Goal: Navigation & Orientation: Find specific page/section

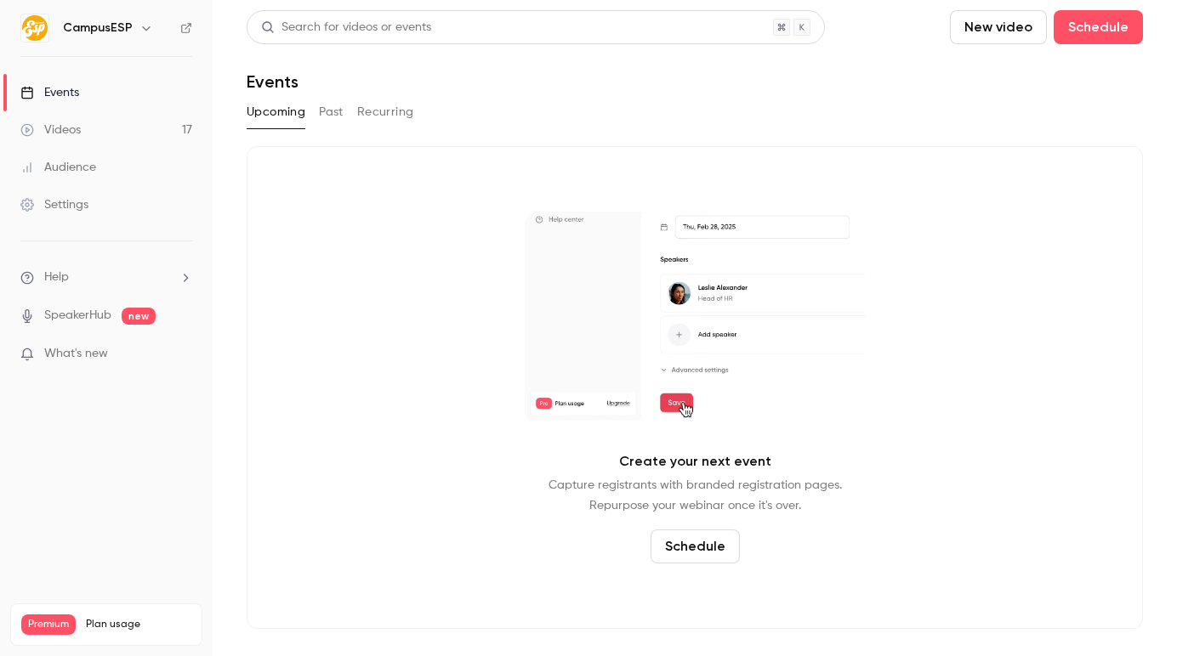
click at [105, 25] on h6 "CampusESP" at bounding box center [98, 28] width 70 height 17
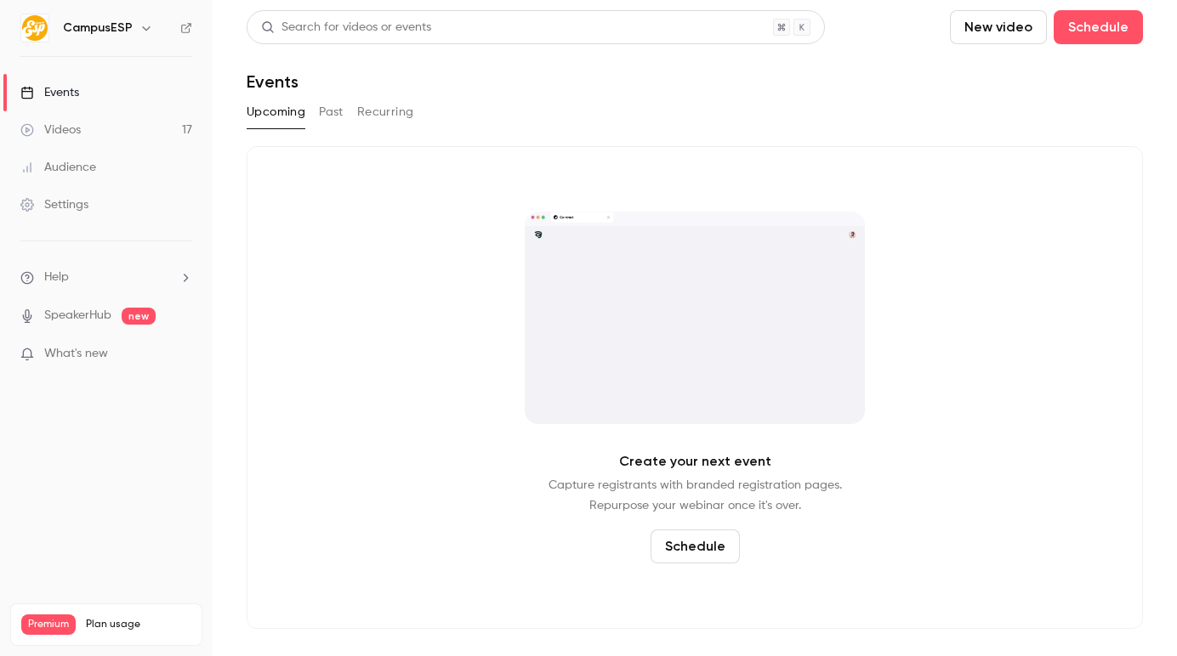
click at [142, 31] on icon "button" at bounding box center [146, 28] width 14 height 14
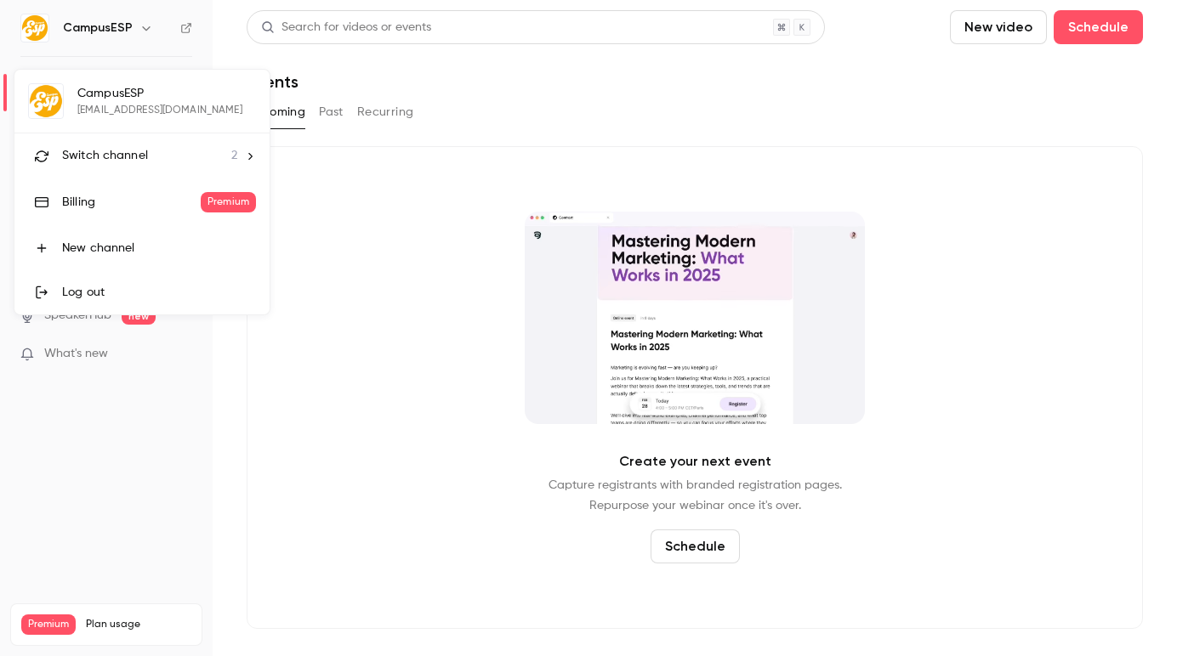
click at [203, 163] on div "Switch channel 2" at bounding box center [149, 156] width 175 height 18
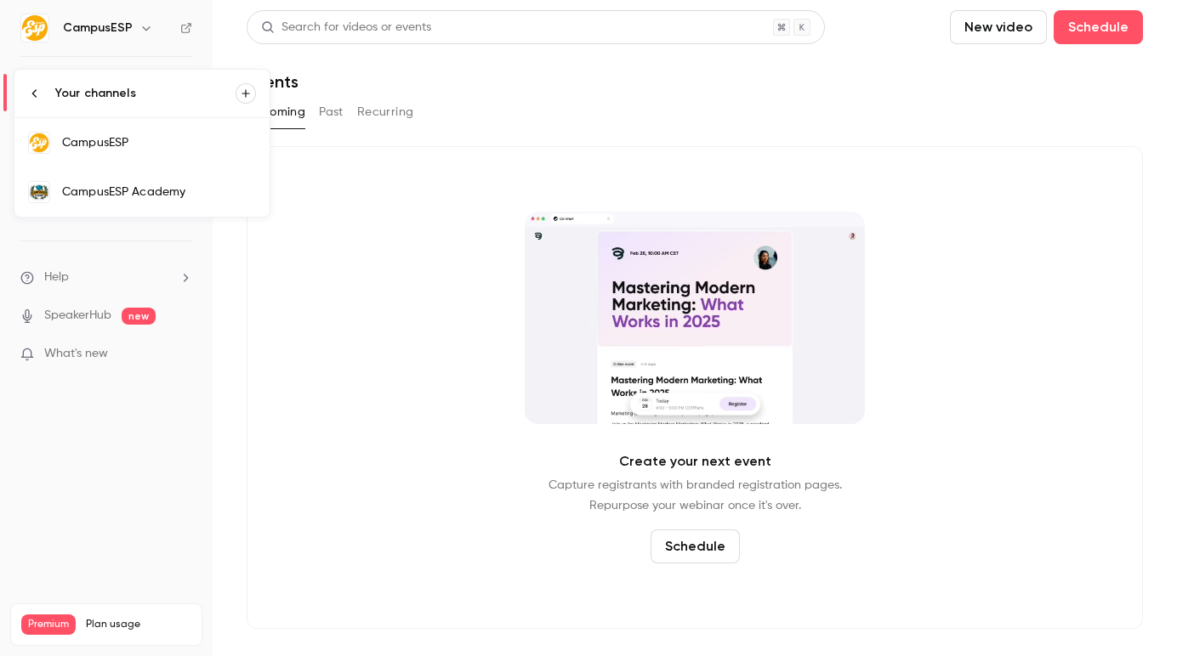
click at [154, 198] on div "CampusESP Academy" at bounding box center [159, 192] width 194 height 17
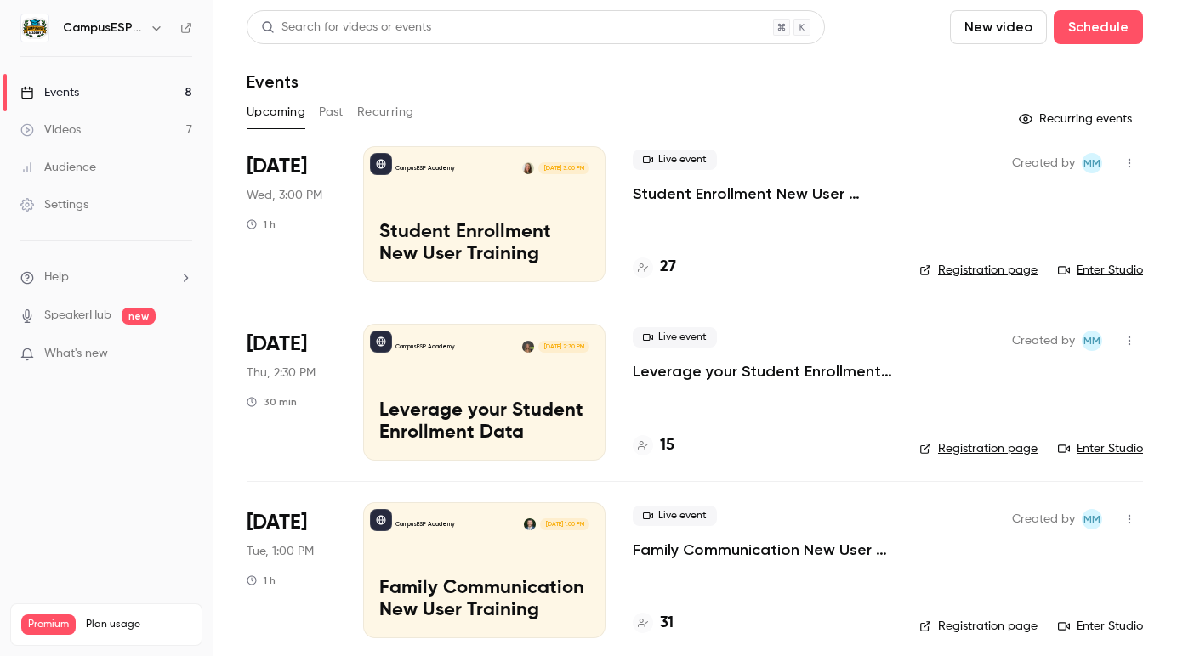
click at [381, 103] on button "Recurring" at bounding box center [385, 112] width 57 height 27
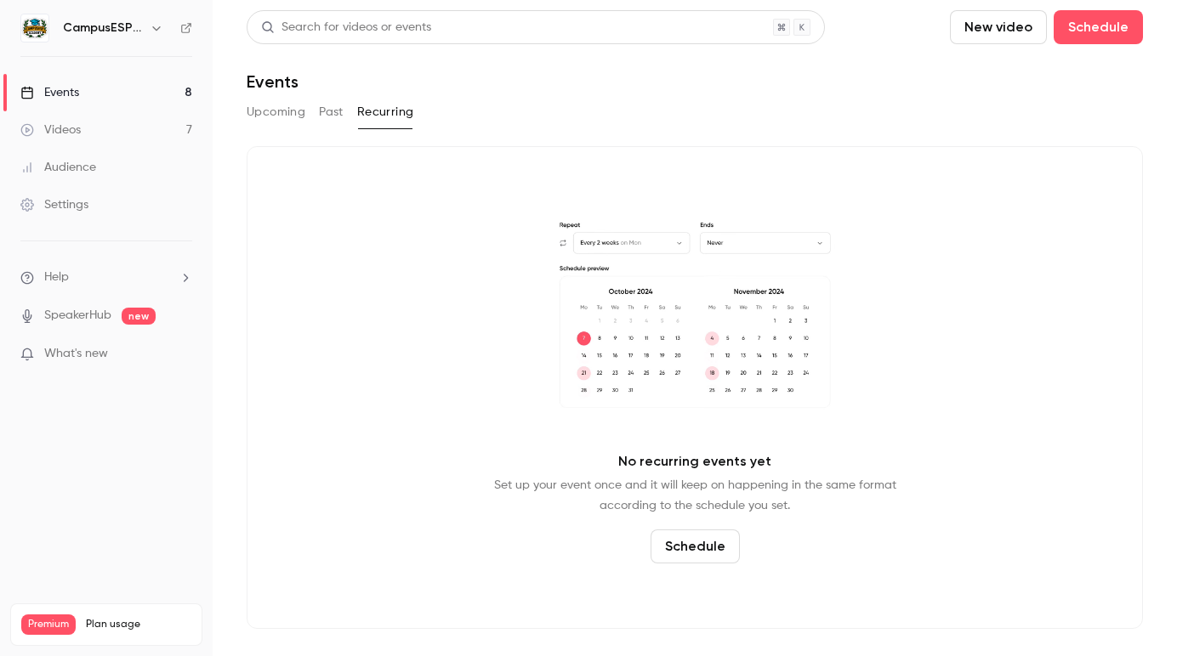
click at [336, 112] on button "Past" at bounding box center [331, 112] width 25 height 27
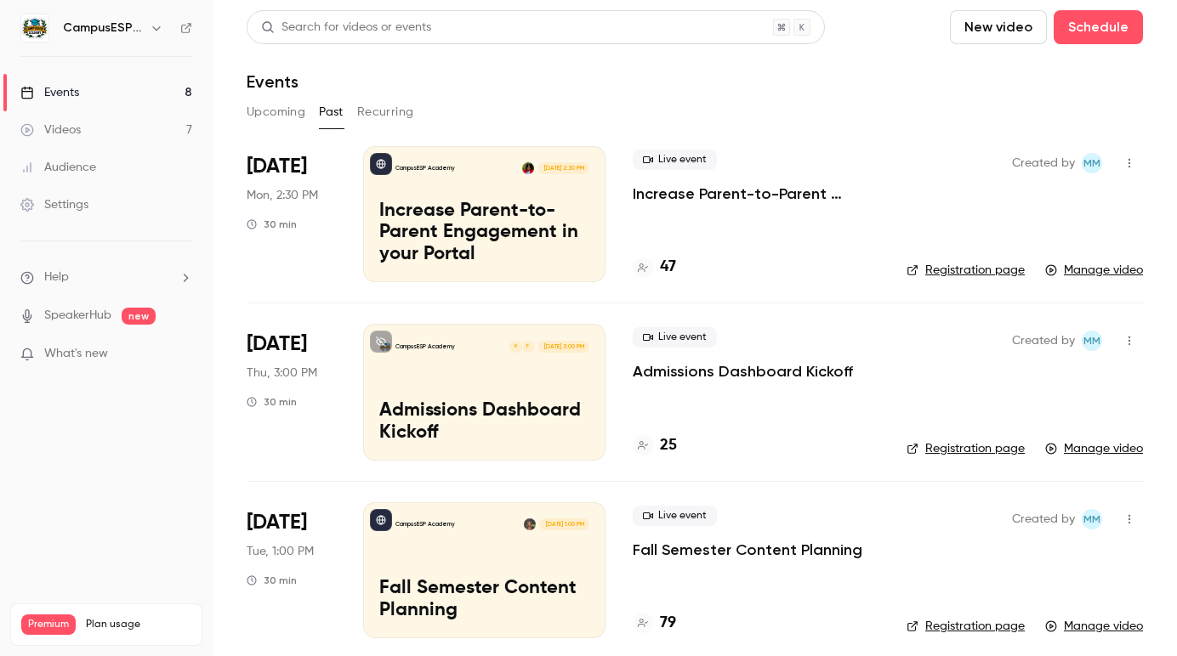
click at [267, 128] on div "Upcoming Past Recurring" at bounding box center [695, 116] width 896 height 34
click at [135, 121] on link "Videos 7" at bounding box center [106, 129] width 213 height 37
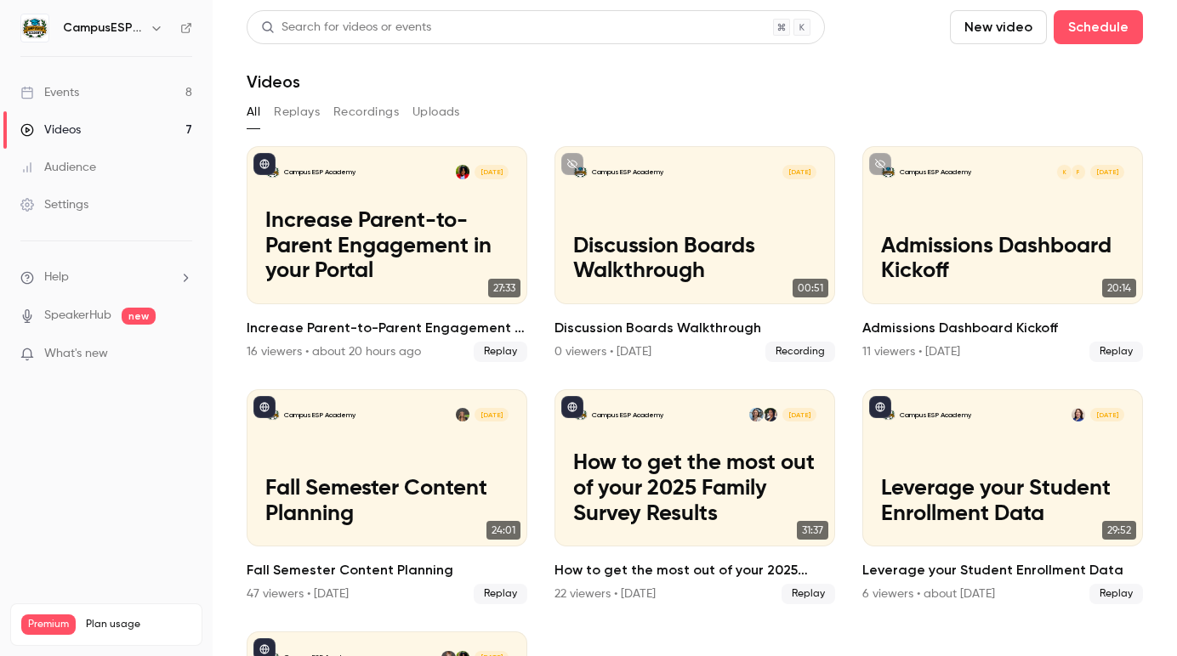
click at [357, 116] on button "Recordings" at bounding box center [365, 112] width 65 height 27
